Goal: Complete application form

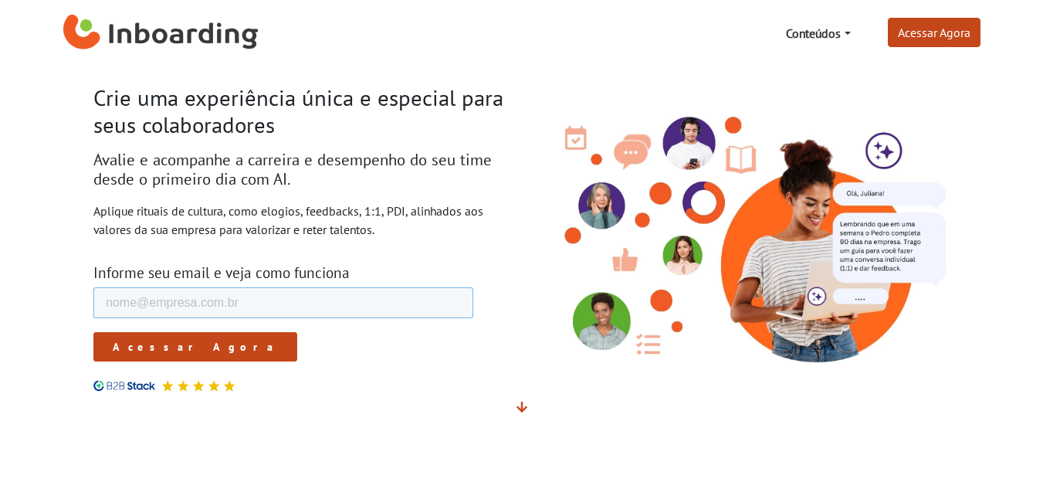
click at [227, 302] on input "E-mail de trabalho *" at bounding box center [283, 302] width 380 height 31
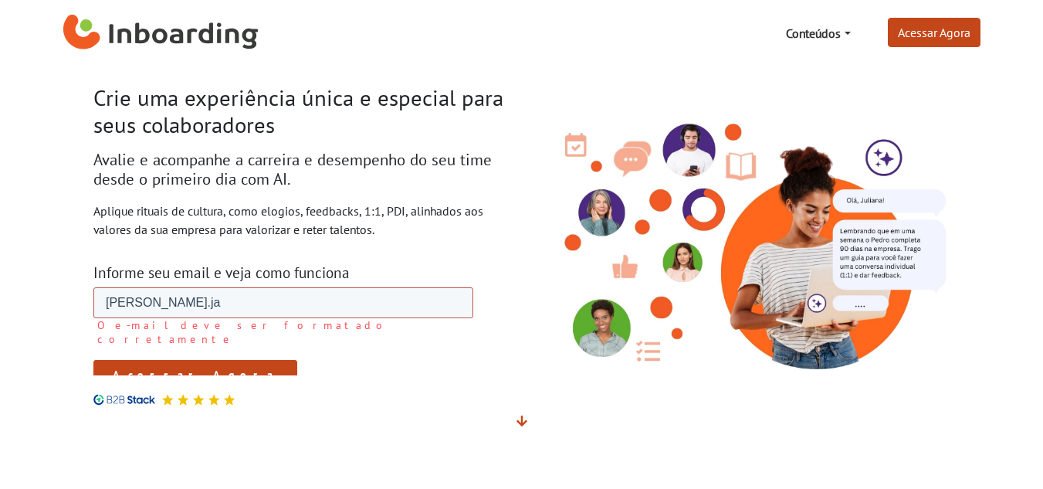
type input "[PERSON_NAME][EMAIL_ADDRESS][DOMAIN_NAME]"
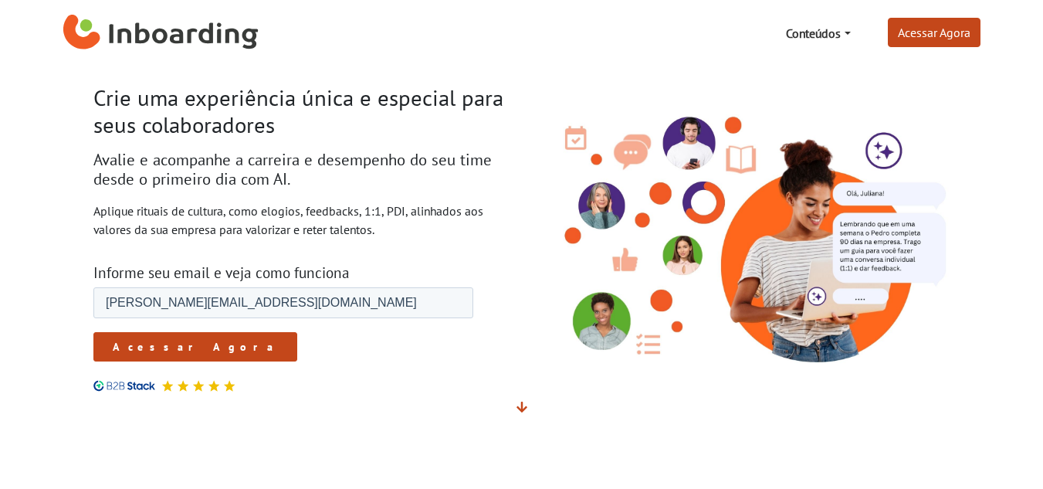
click at [135, 345] on input "Acessar Agora" at bounding box center [195, 346] width 204 height 29
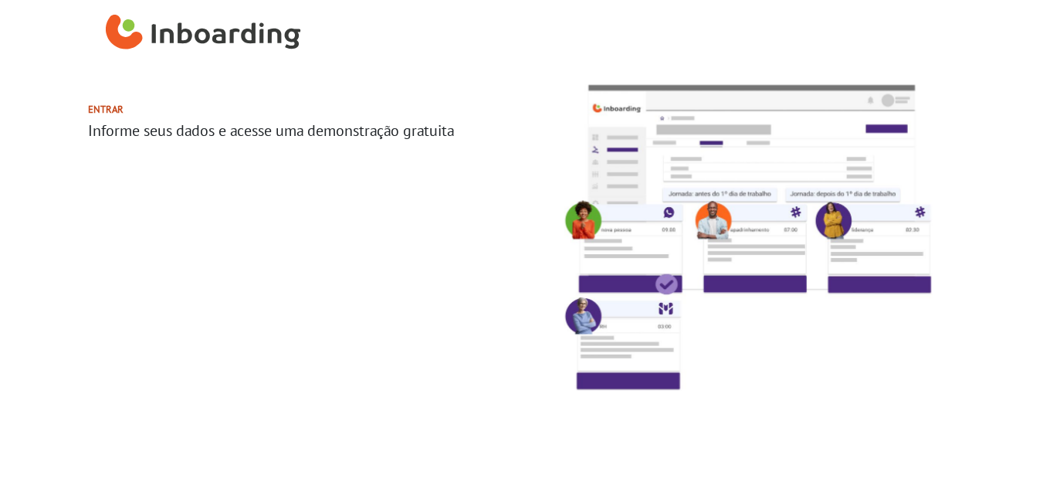
select select "BR"
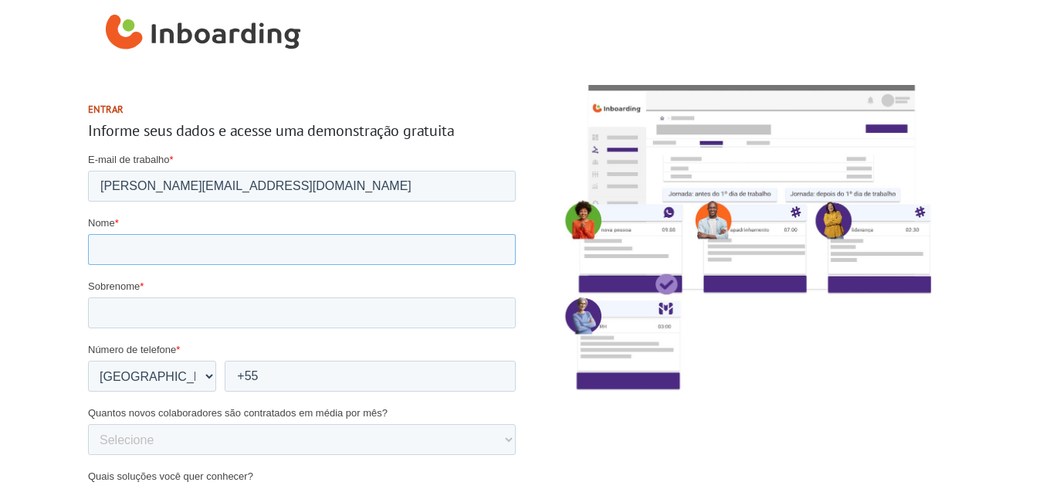
click at [122, 255] on input "Nome *" at bounding box center [301, 249] width 428 height 31
type input "Daniele"
click at [99, 315] on input "Sobrenome *" at bounding box center [301, 312] width 428 height 31
type input "Januário"
click at [552, 414] on div at bounding box center [742, 435] width 440 height 739
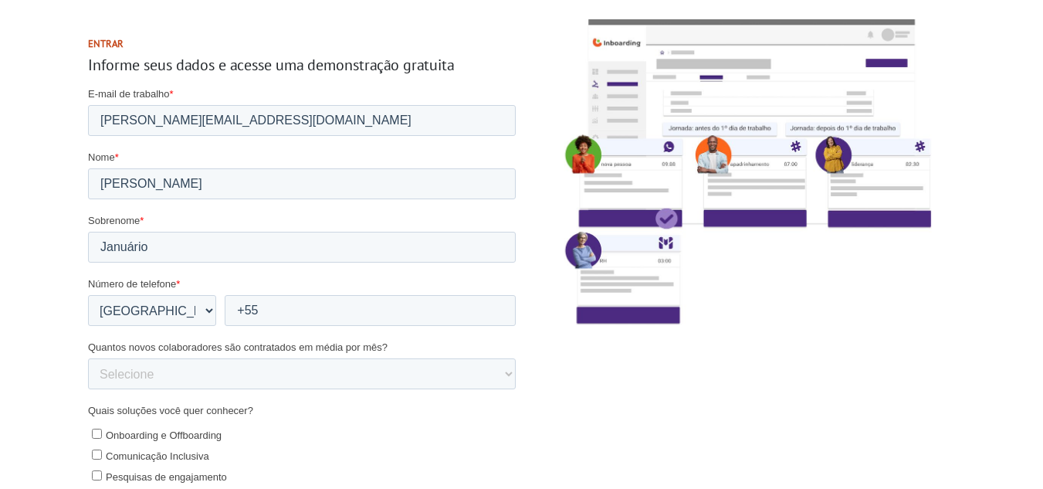
scroll to position [103, 0]
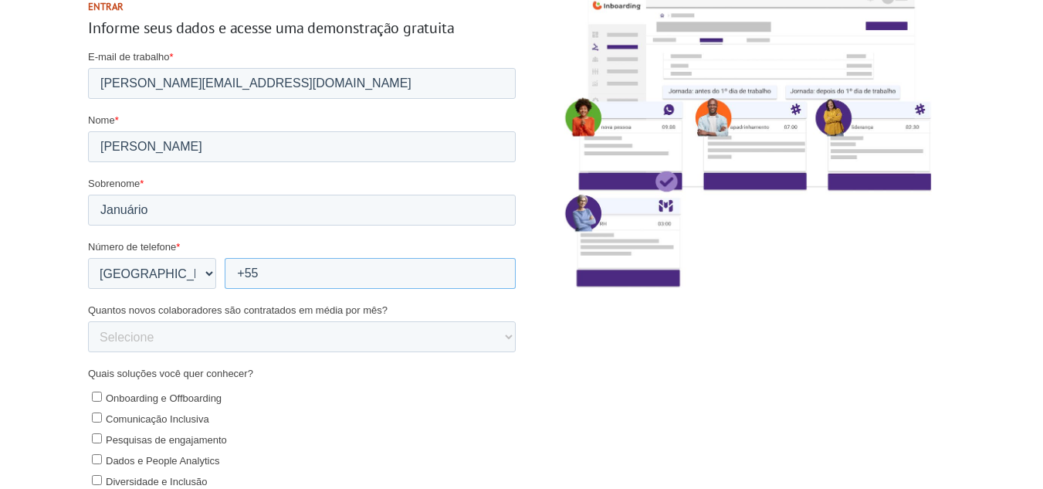
click at [293, 277] on input "+55" at bounding box center [369, 273] width 291 height 31
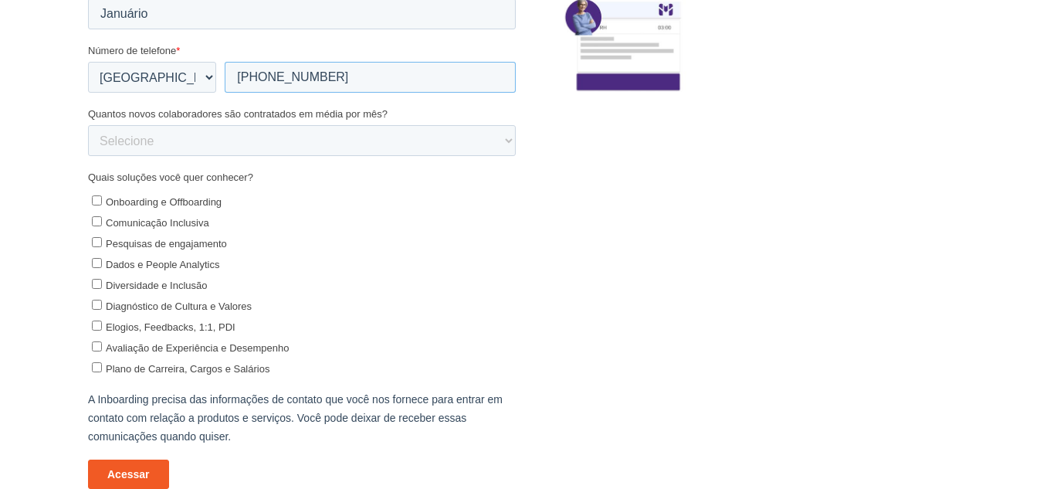
scroll to position [309, 0]
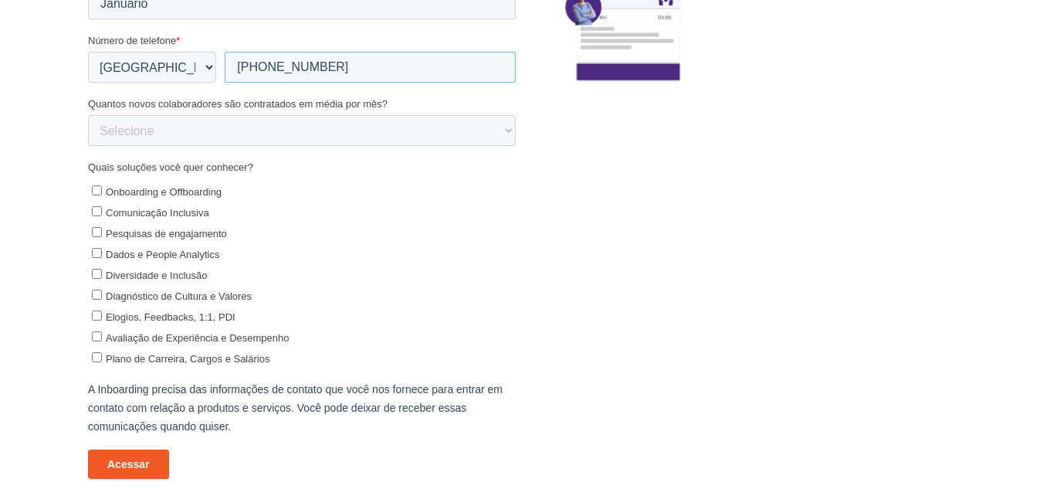
type input "+55 14981560986"
click at [262, 132] on select "Selecione 0-5 5-10 10-50 50-100 100+" at bounding box center [301, 131] width 428 height 31
select select "0-5"
click at [87, 147] on select "Selecione 0-5 5-10 10-50 50-100 100+" at bounding box center [301, 131] width 428 height 31
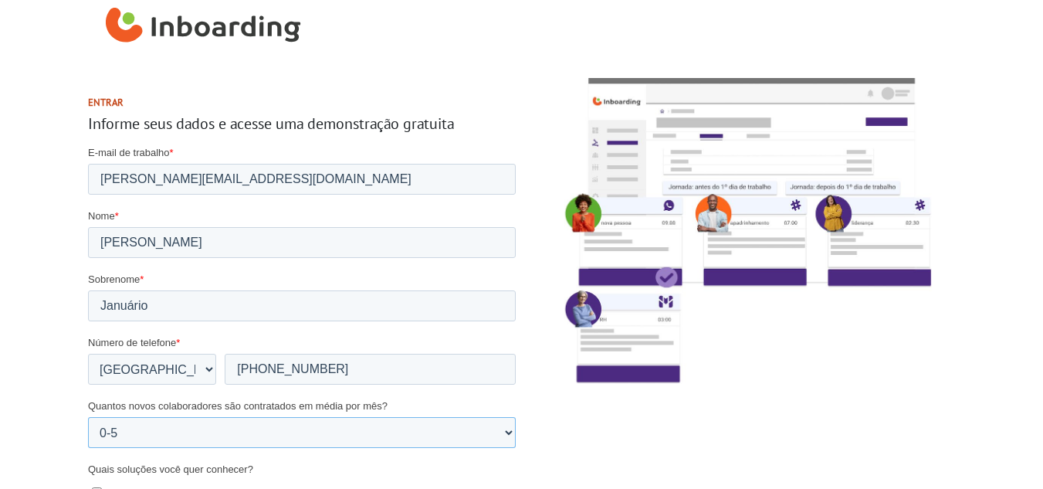
scroll to position [0, 0]
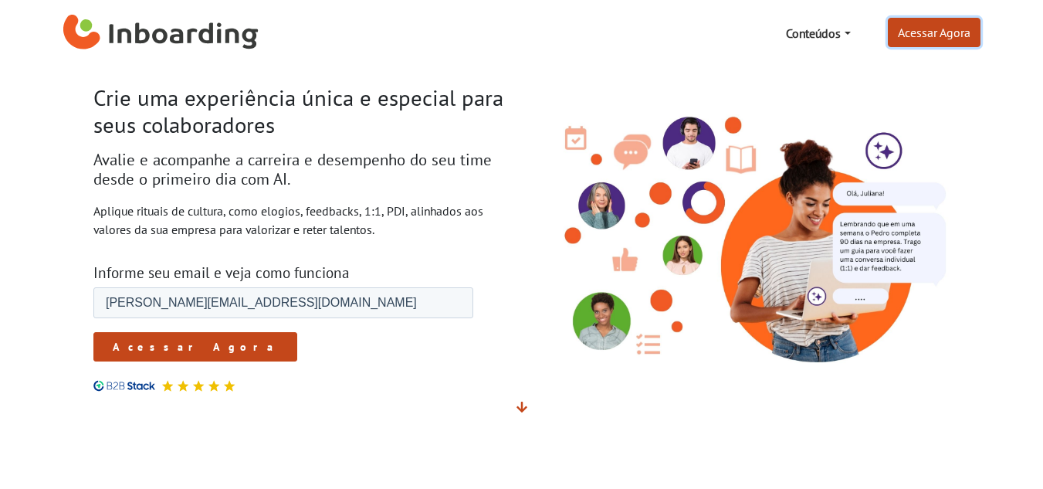
click at [959, 28] on link "Acessar Agora" at bounding box center [934, 32] width 93 height 29
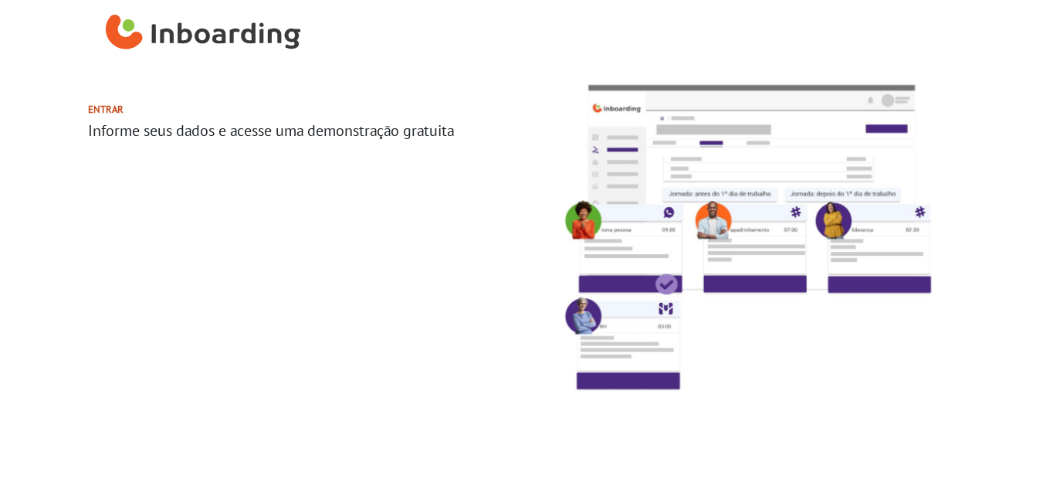
select select "BR"
